Goal: Go to known website: Access a specific website the user already knows

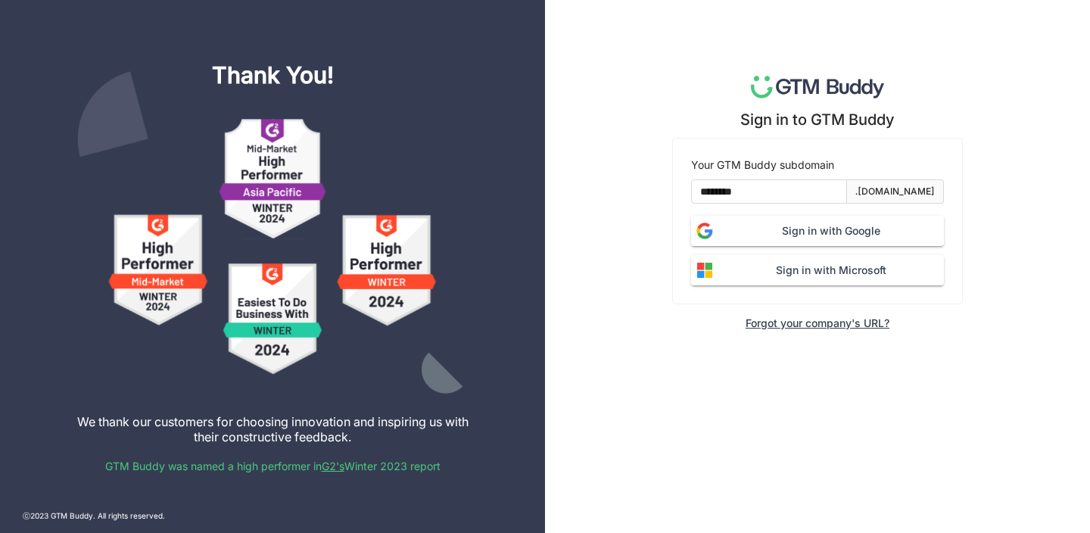
click at [882, 222] on button "Sign in with Google" at bounding box center [817, 231] width 253 height 30
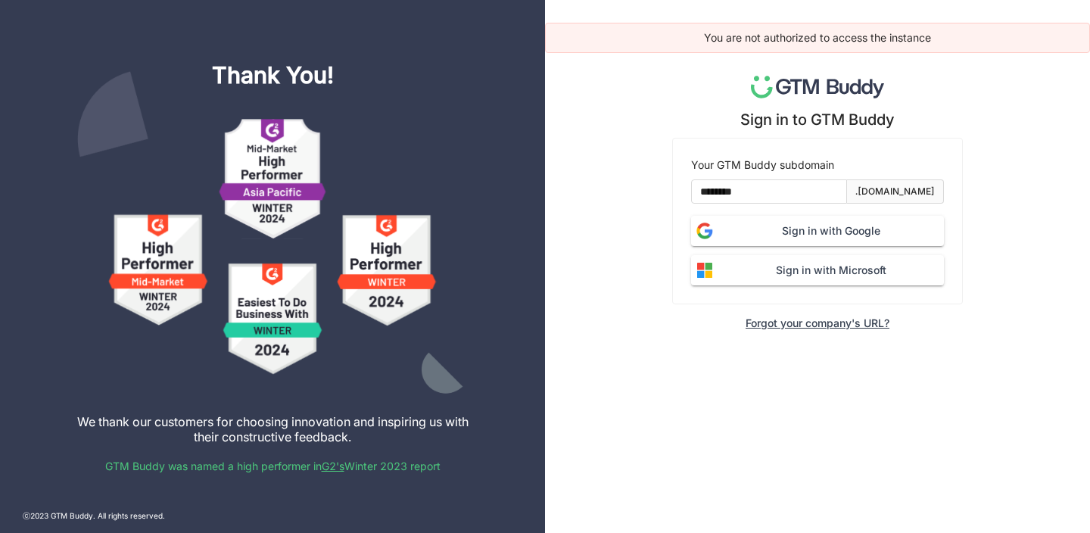
click at [801, 236] on span "Sign in with Google" at bounding box center [831, 231] width 226 height 17
